Goal: Find specific page/section

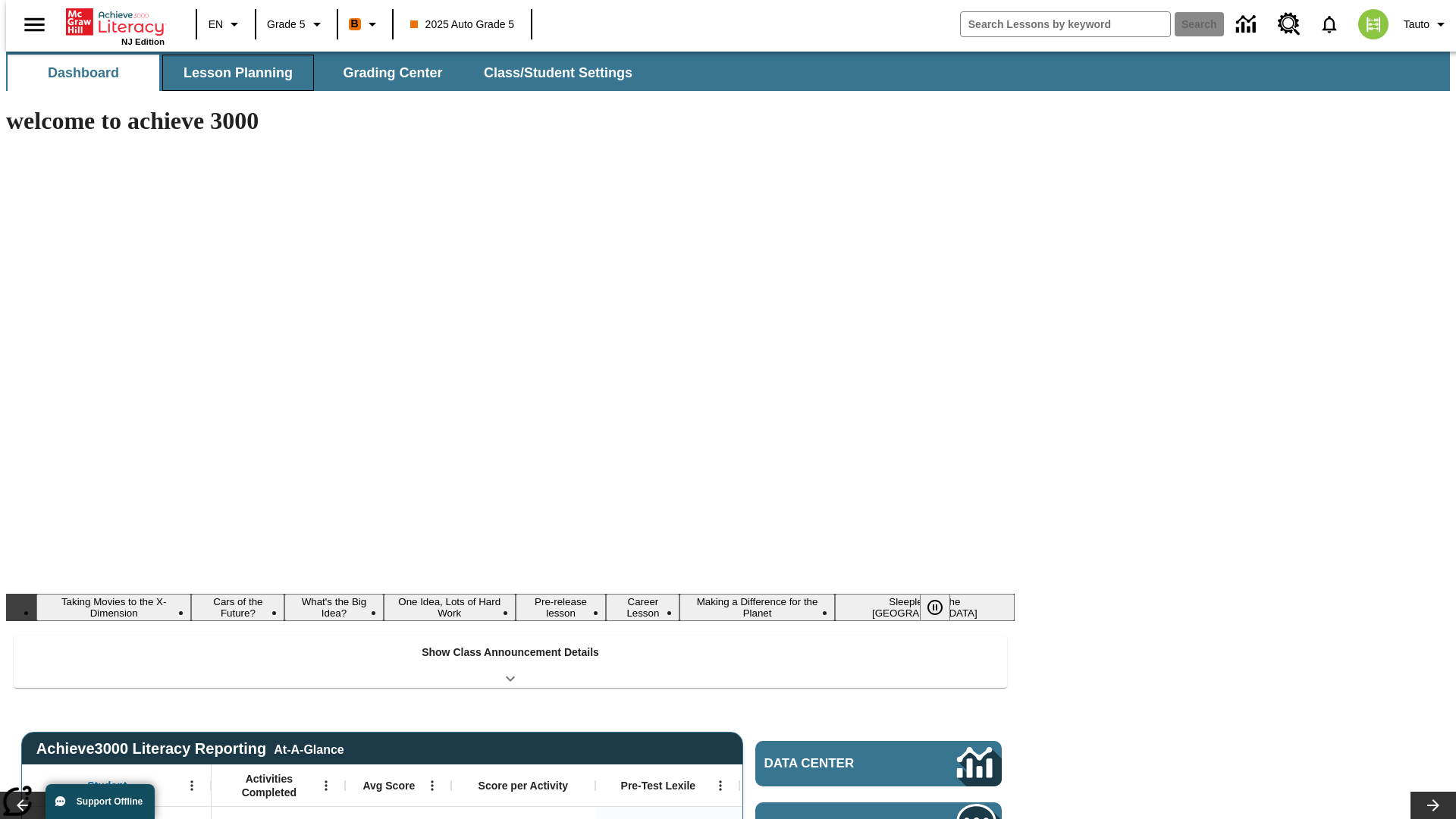
click at [232, 73] on span "Lesson Planning" at bounding box center [238, 73] width 109 height 17
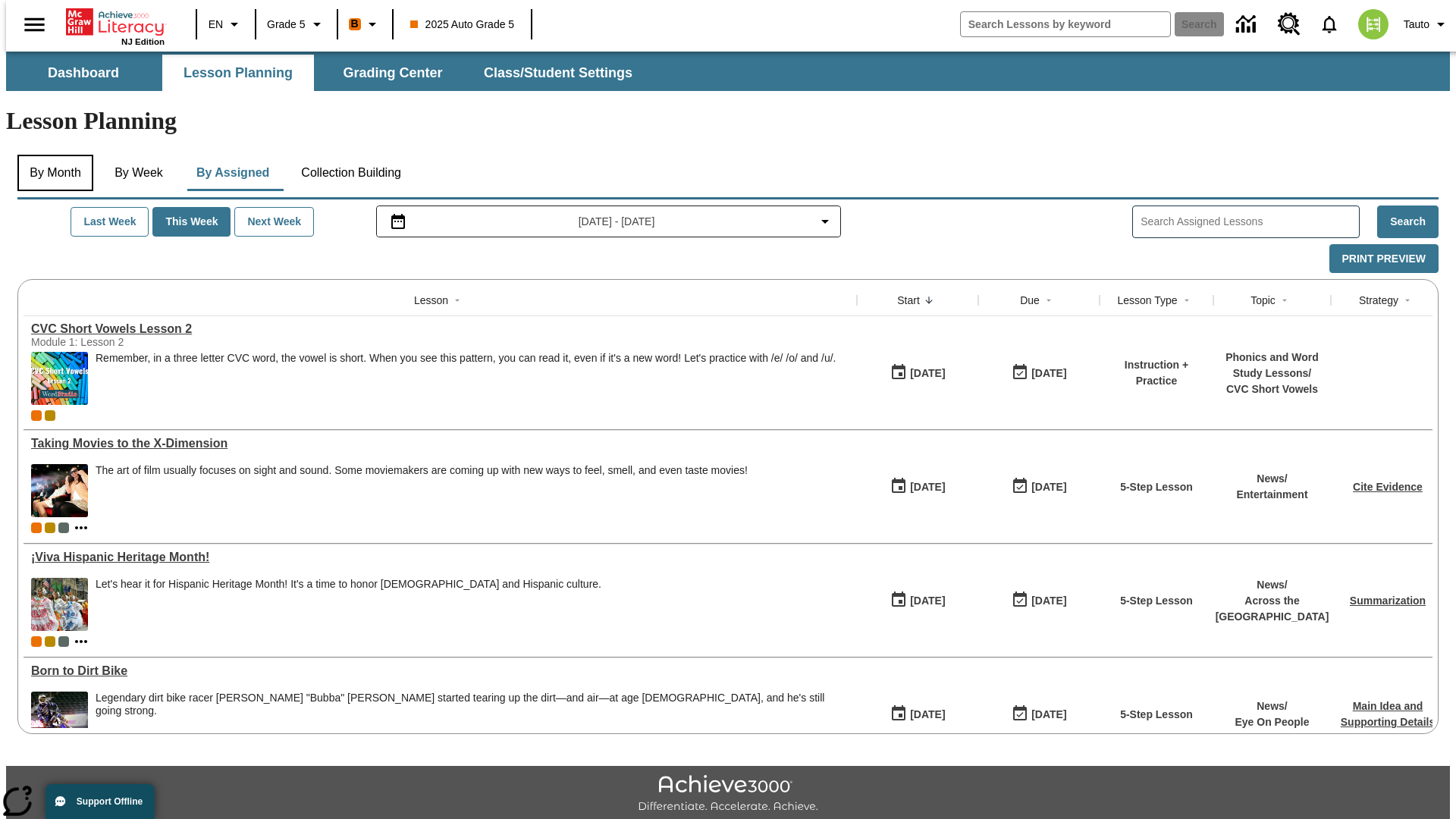
click at [51, 155] on button "By Month" at bounding box center [55, 173] width 76 height 36
